Goal: Task Accomplishment & Management: Manage account settings

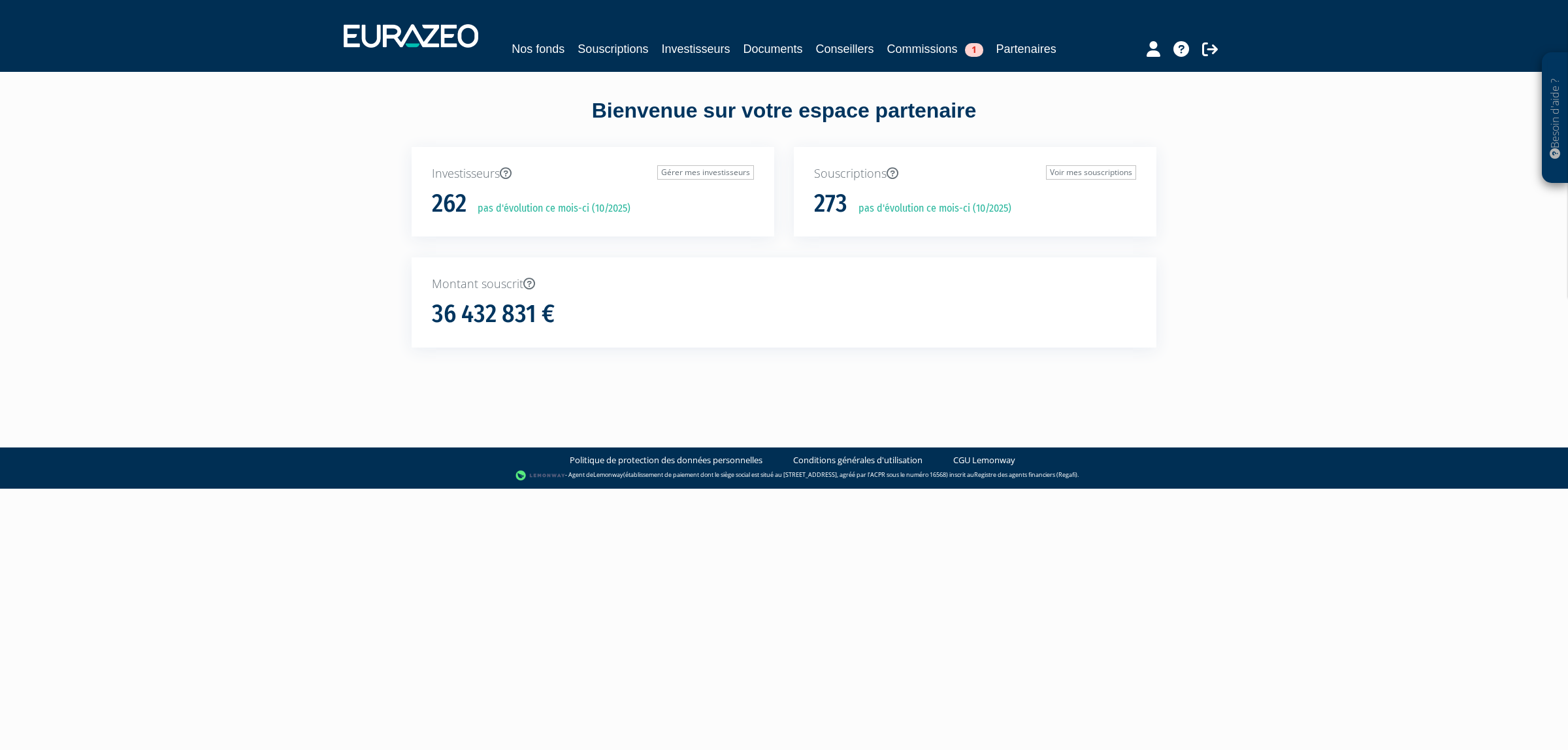
click at [615, 58] on div "Nos fonds Souscriptions Investisseurs Documents Conseillers Commissions 1 Parte…" at bounding box center [783, 48] width 600 height 18
click at [630, 43] on link "Souscriptions" at bounding box center [613, 48] width 71 height 18
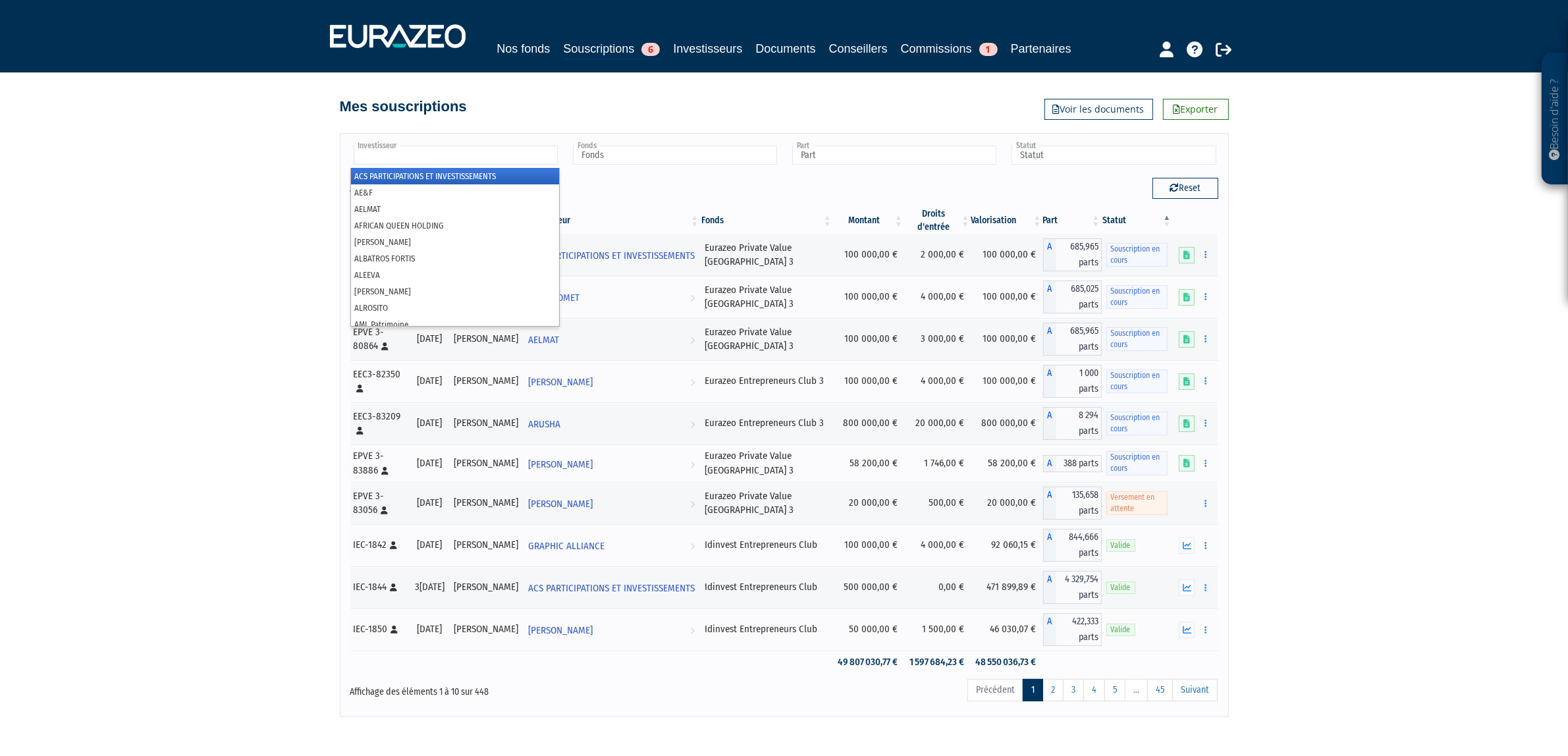
click at [517, 164] on input "text" at bounding box center [456, 155] width 204 height 19
type input "d"
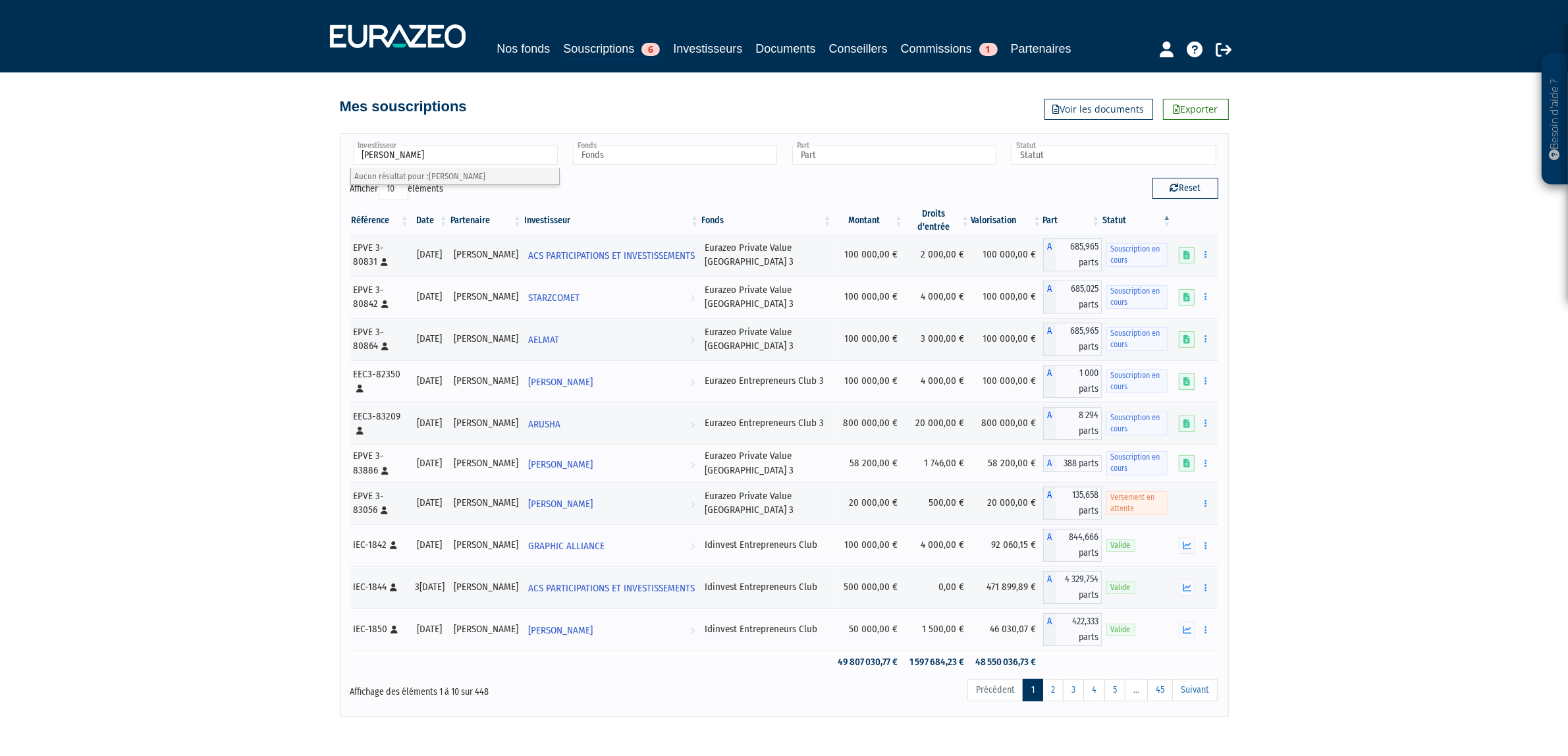
type input "[PERSON_NAME]"
